Goal: Navigation & Orientation: Go to known website

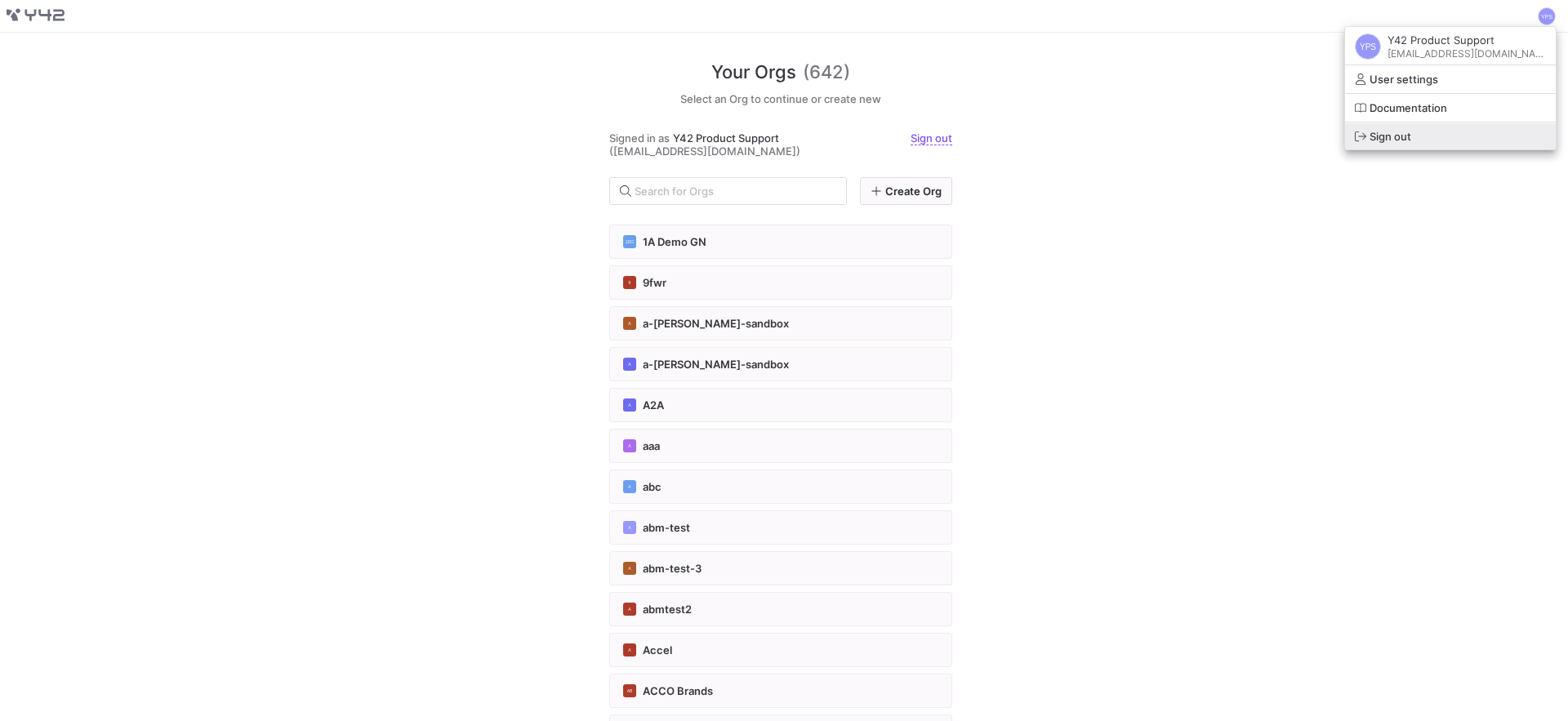
click at [1422, 131] on span "Sign out" at bounding box center [1450, 137] width 191 height 13
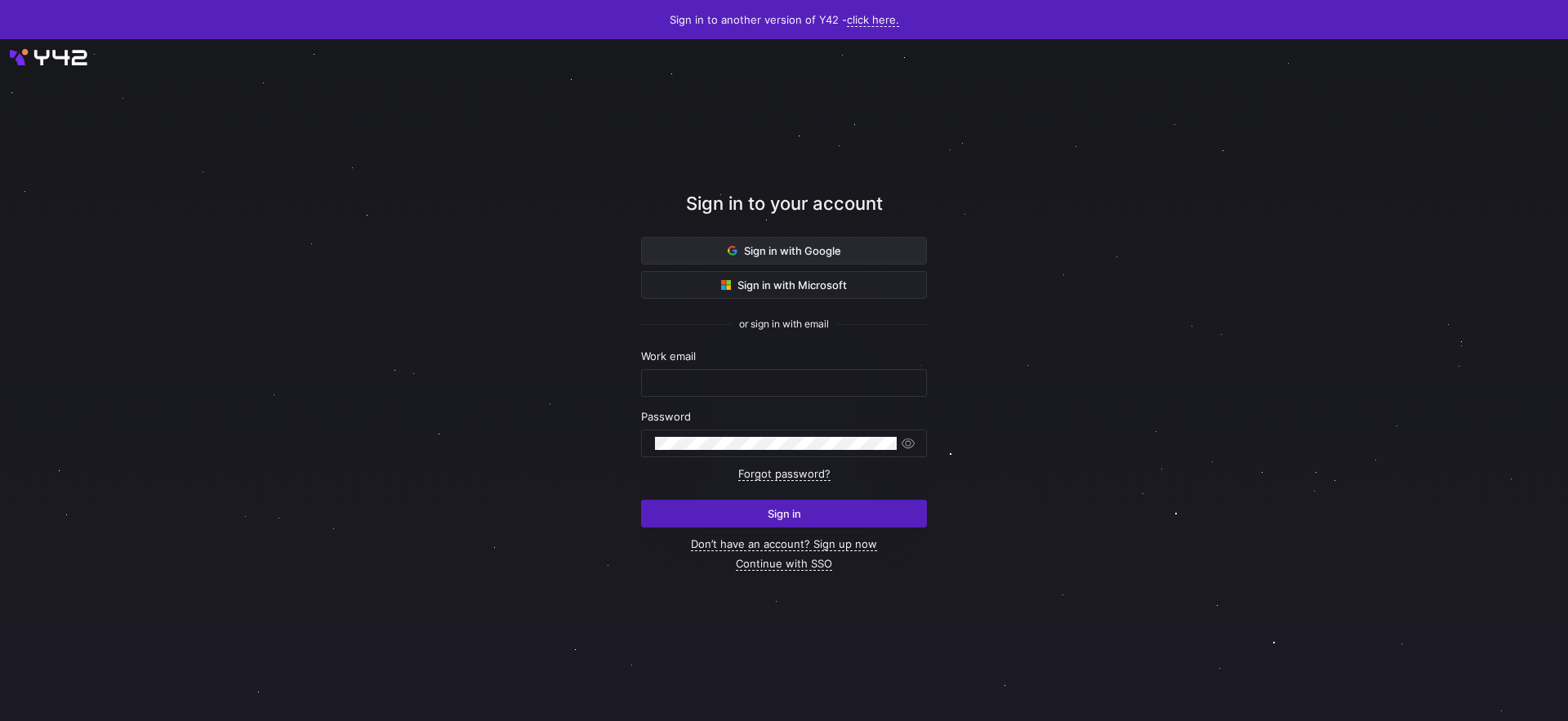
click at [753, 254] on span "Sign in with Google" at bounding box center [784, 251] width 114 height 13
